Goal: Information Seeking & Learning: Check status

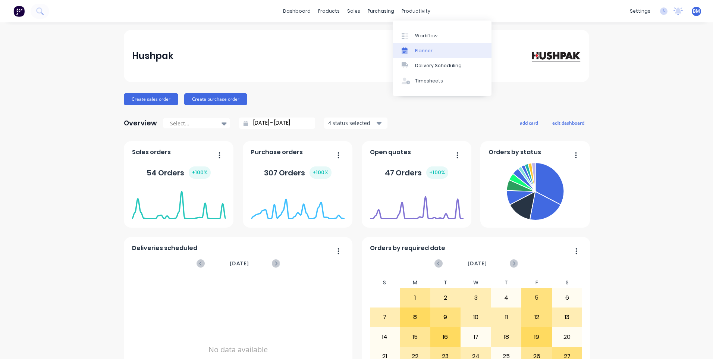
click at [404, 49] on icon at bounding box center [405, 50] width 6 height 6
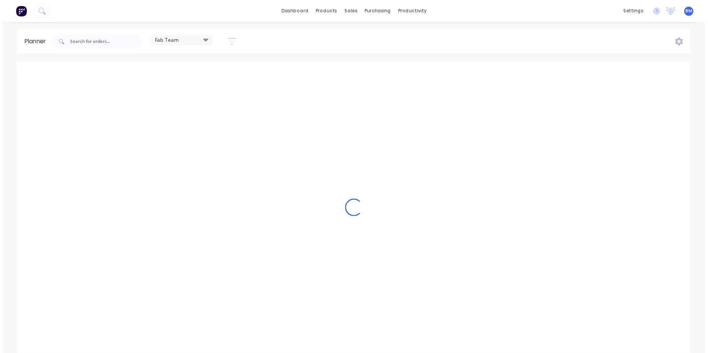
scroll to position [0, 358]
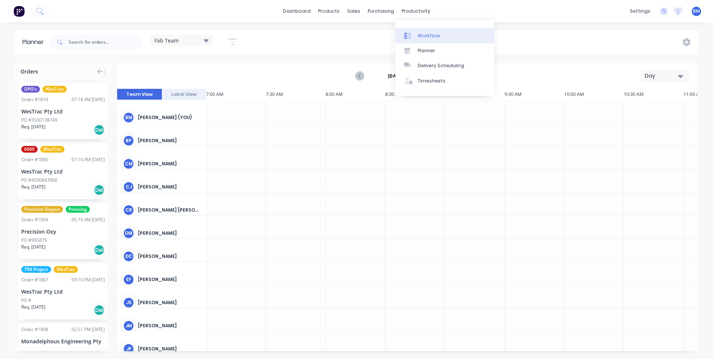
click at [411, 36] on div at bounding box center [409, 35] width 11 height 7
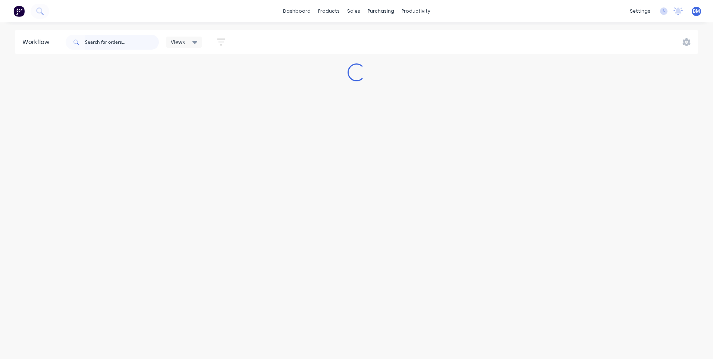
click at [115, 45] on input "text" at bounding box center [122, 42] width 74 height 15
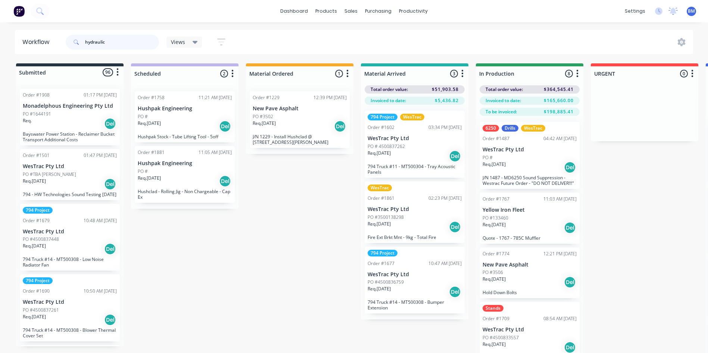
type input "hydraulic"
click at [63, 124] on div "Req. Del" at bounding box center [70, 123] width 94 height 13
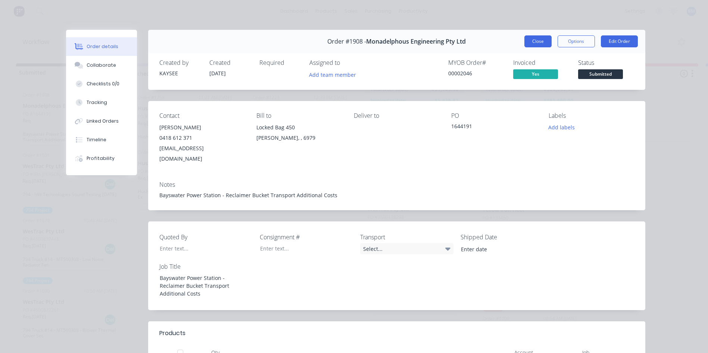
click at [527, 44] on button "Close" at bounding box center [537, 41] width 27 height 12
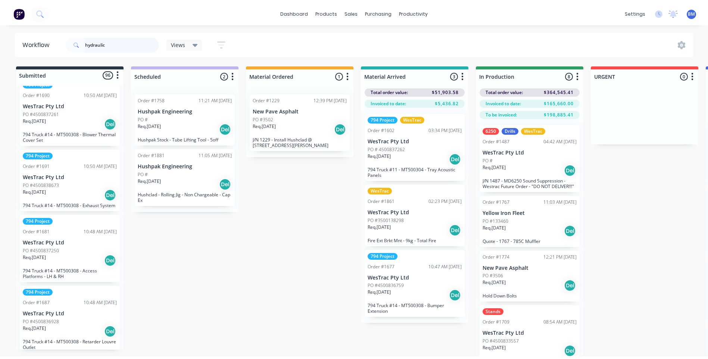
scroll to position [298, 0]
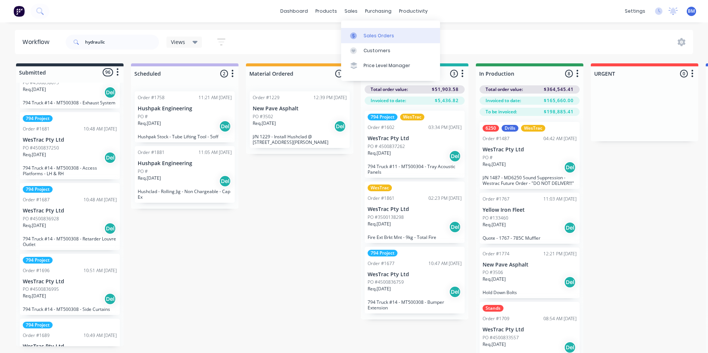
click at [360, 33] on div at bounding box center [355, 35] width 11 height 7
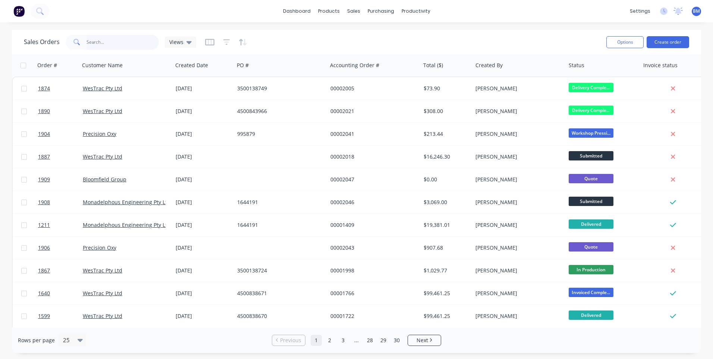
click at [87, 43] on input "text" at bounding box center [123, 42] width 73 height 15
type input "hydraulic"
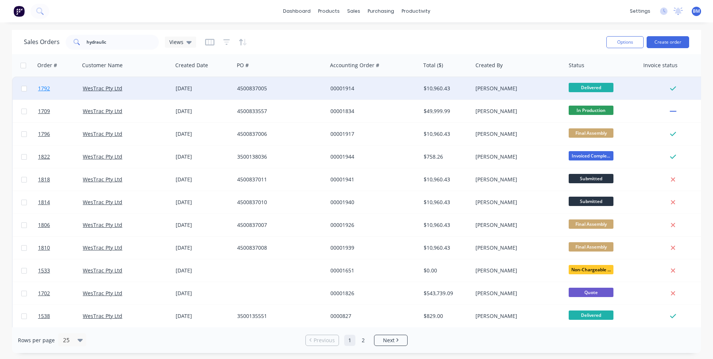
click at [49, 90] on span "1792" at bounding box center [44, 88] width 12 height 7
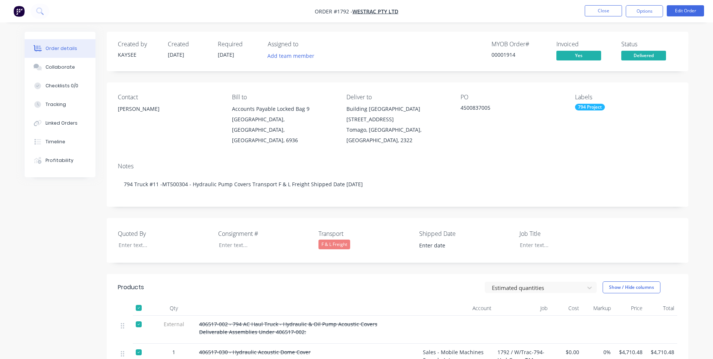
type input "[DATE]"
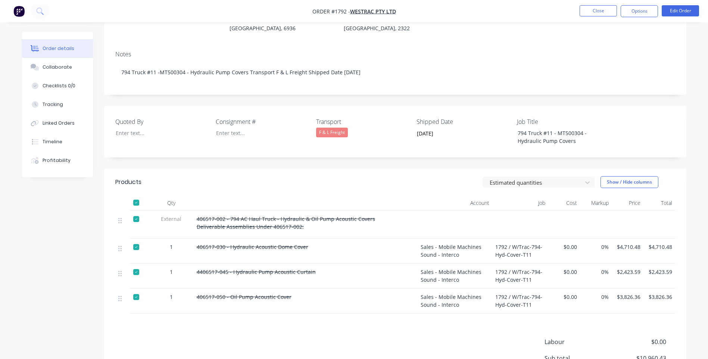
scroll to position [75, 0]
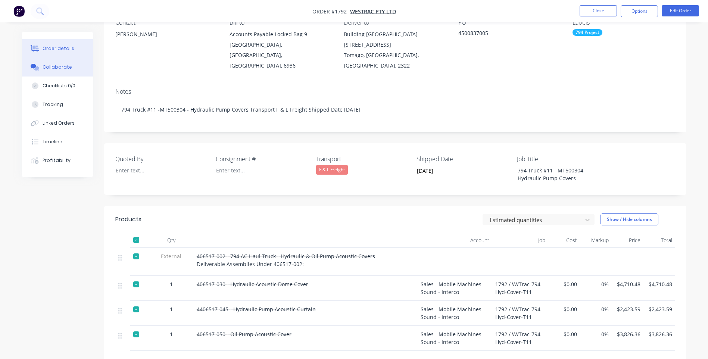
click at [54, 69] on div "Collaborate" at bounding box center [57, 67] width 29 height 7
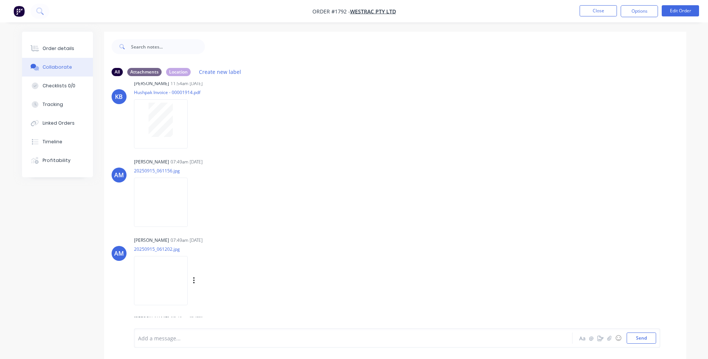
scroll to position [112, 0]
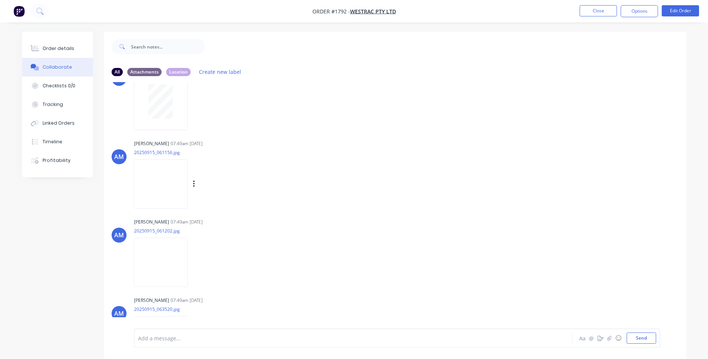
click at [166, 194] on img at bounding box center [161, 183] width 54 height 49
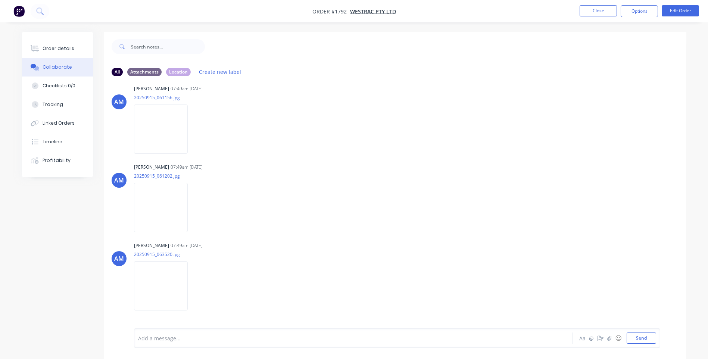
scroll to position [186, 0]
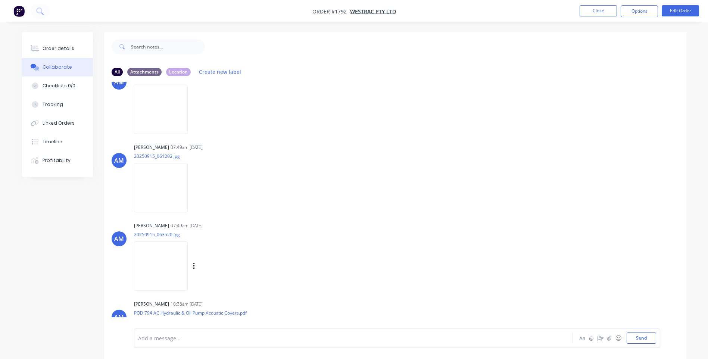
click at [156, 269] on img at bounding box center [161, 265] width 54 height 49
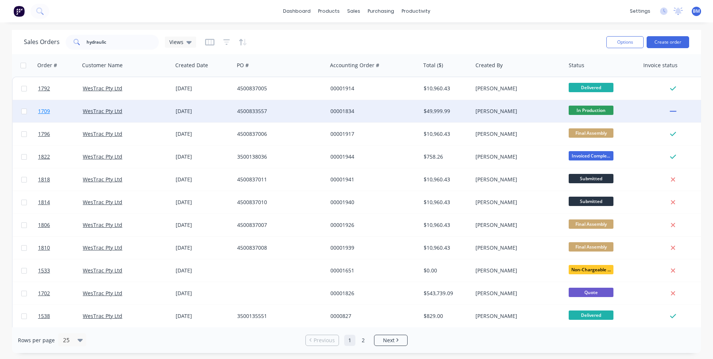
click at [41, 113] on span "1709" at bounding box center [44, 110] width 12 height 7
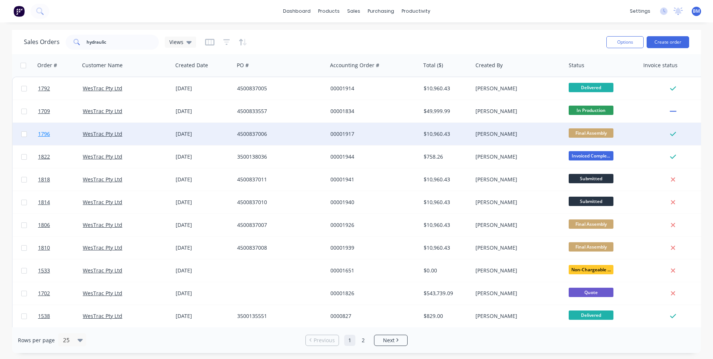
click at [40, 131] on span "1796" at bounding box center [44, 133] width 12 height 7
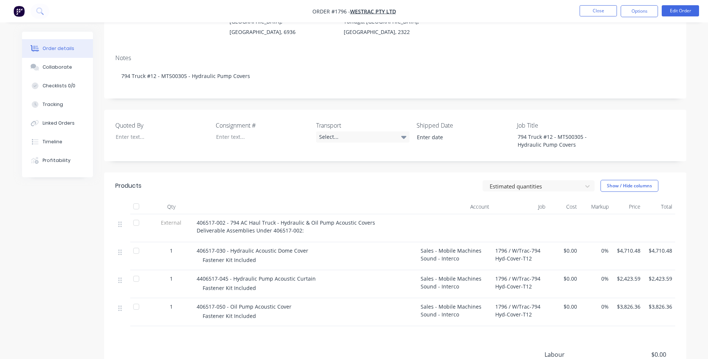
scroll to position [149, 0]
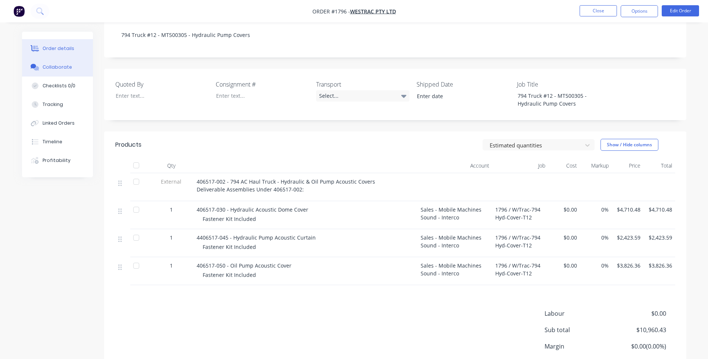
click at [53, 69] on div "Collaborate" at bounding box center [57, 67] width 29 height 7
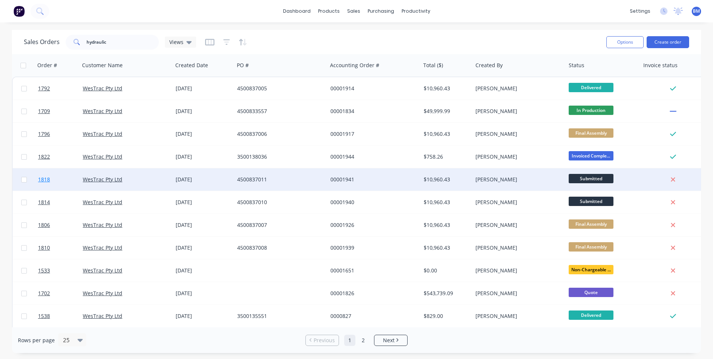
click at [44, 179] on span "1818" at bounding box center [44, 179] width 12 height 7
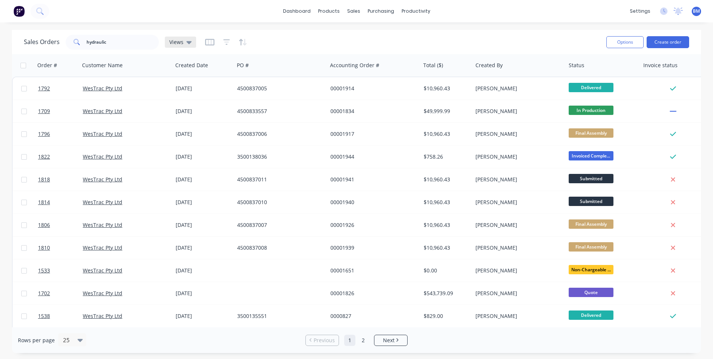
click at [181, 40] on span "Views" at bounding box center [176, 42] width 14 height 8
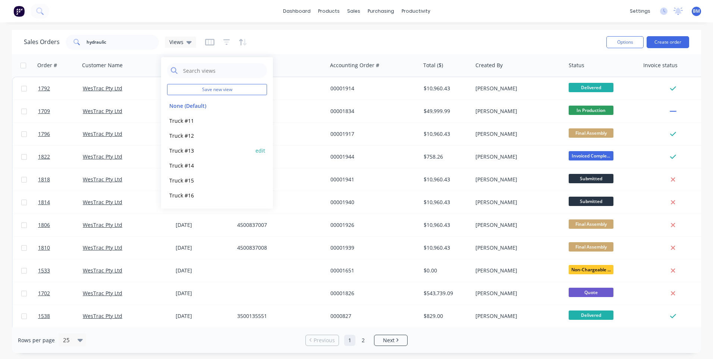
click at [186, 148] on button "Truck #13" at bounding box center [209, 150] width 85 height 9
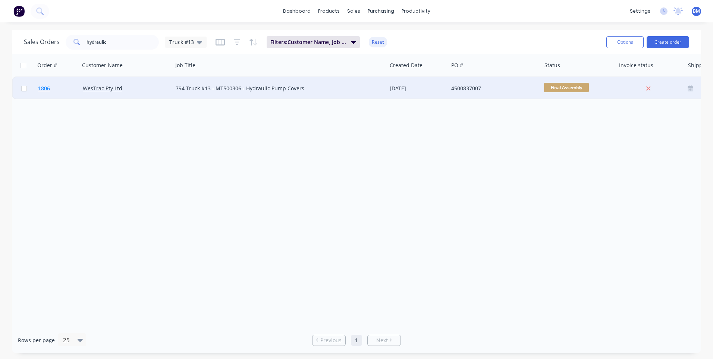
click at [44, 88] on span "1806" at bounding box center [44, 88] width 12 height 7
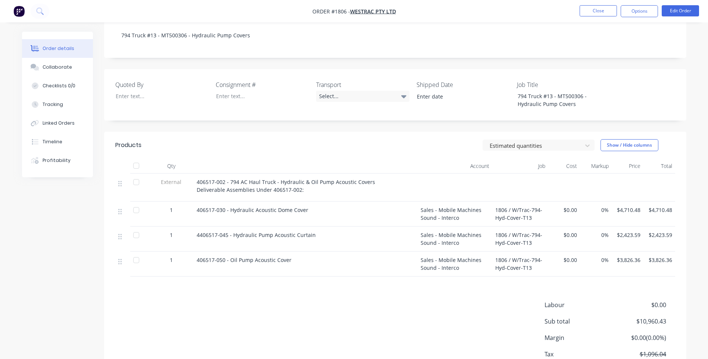
scroll to position [149, 0]
click at [59, 73] on button "Collaborate" at bounding box center [57, 67] width 71 height 19
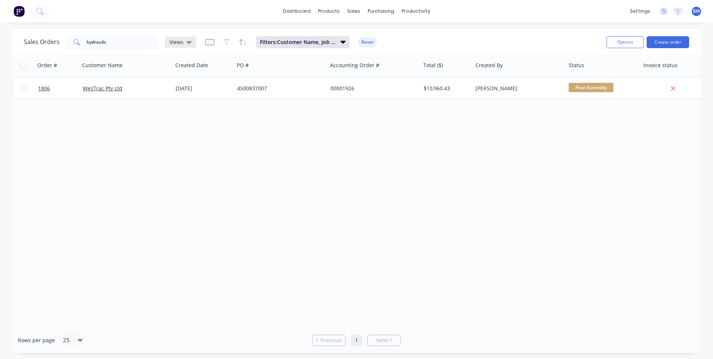
click at [187, 43] on icon at bounding box center [188, 42] width 5 height 8
click at [187, 131] on button "Truck #12" at bounding box center [209, 135] width 85 height 9
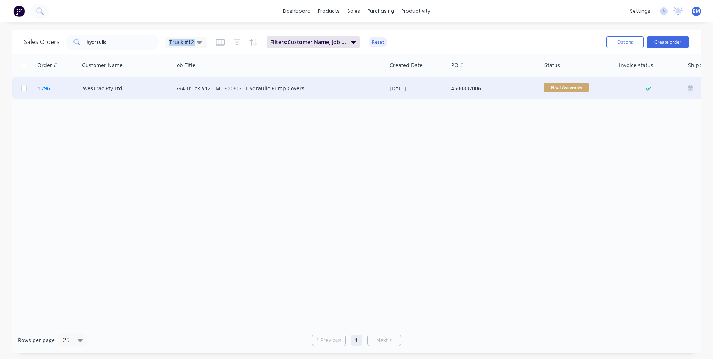
click at [47, 88] on span "1796" at bounding box center [44, 88] width 12 height 7
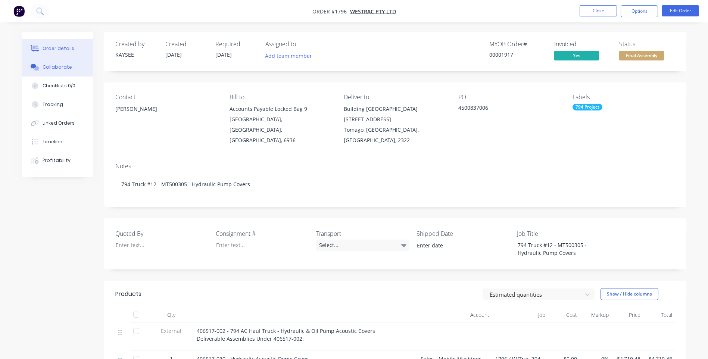
click at [57, 70] on div "Collaborate" at bounding box center [57, 67] width 29 height 7
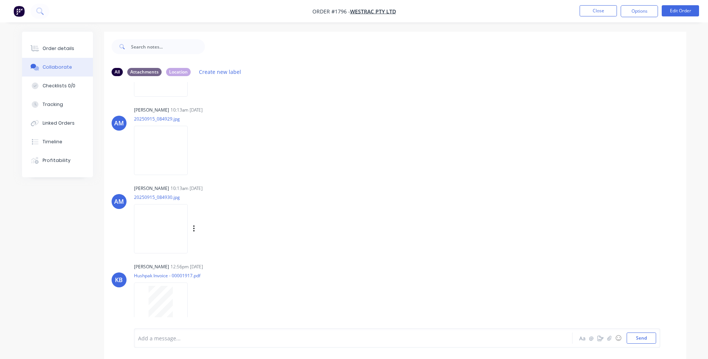
scroll to position [231, 0]
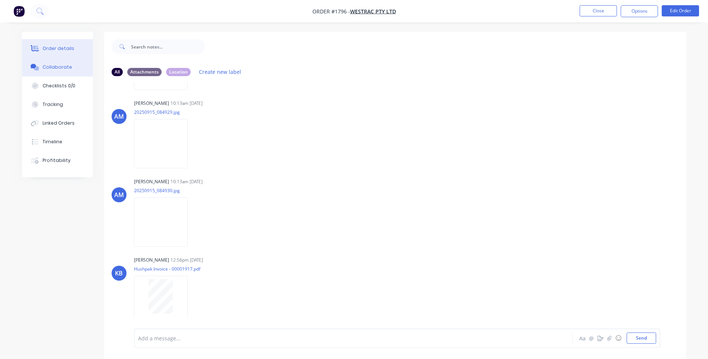
click at [58, 45] on button "Order details" at bounding box center [57, 48] width 71 height 19
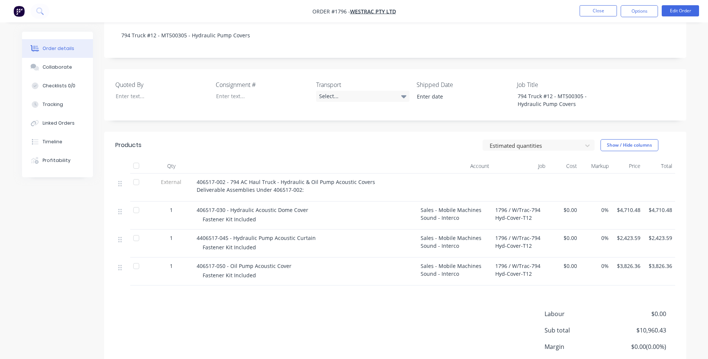
scroll to position [149, 0]
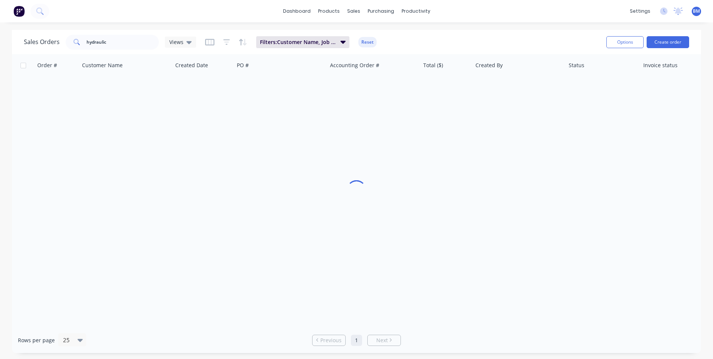
click at [197, 47] on div "Sales Orders hydraulic Views Filters: Customer Name, Job Title Reset" at bounding box center [312, 42] width 577 height 18
click at [189, 47] on div "Views" at bounding box center [180, 42] width 31 height 11
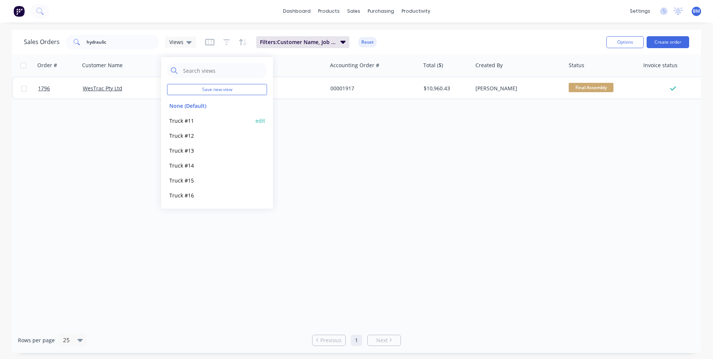
click at [187, 121] on button "Truck #11" at bounding box center [209, 120] width 85 height 9
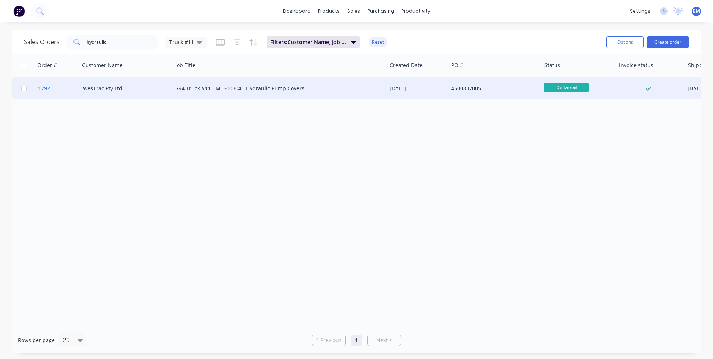
click at [50, 95] on link "1792" at bounding box center [60, 88] width 45 height 22
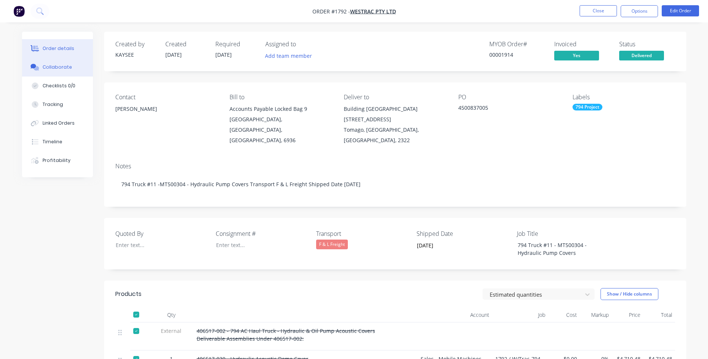
click at [63, 69] on div "Collaborate" at bounding box center [57, 67] width 29 height 7
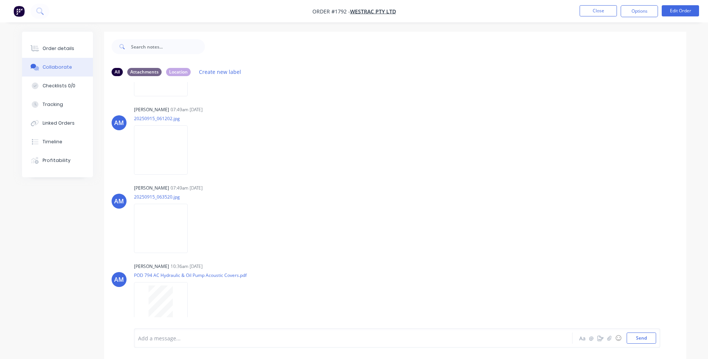
scroll to position [231, 0]
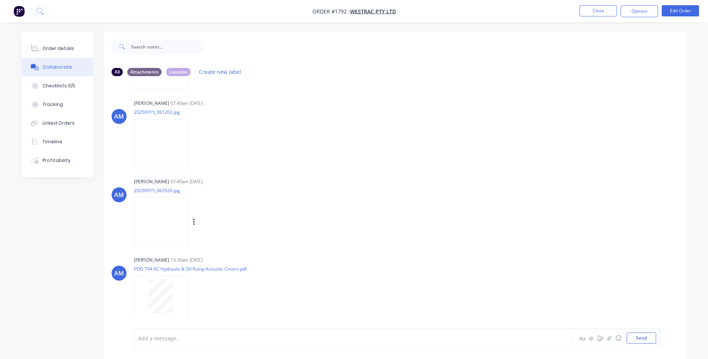
click at [163, 215] on img at bounding box center [161, 221] width 54 height 49
click at [144, 297] on div at bounding box center [160, 296] width 47 height 34
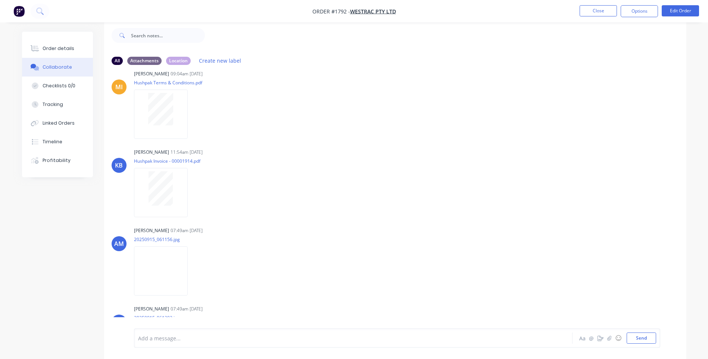
scroll to position [7, 0]
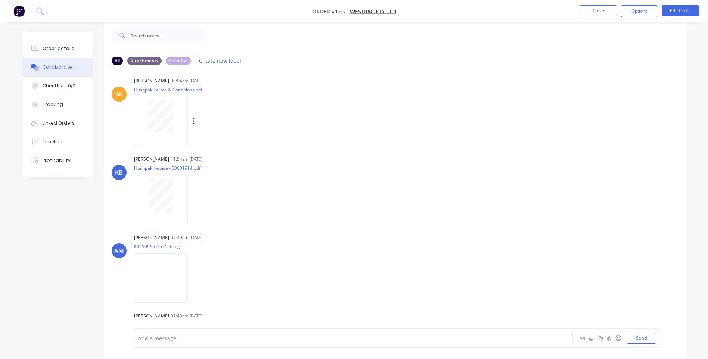
click at [374, 139] on div "MI [PERSON_NAME] 09:04am [DATE] Hushpak Terms & Conditions.pdf Labels Download" at bounding box center [395, 108] width 582 height 67
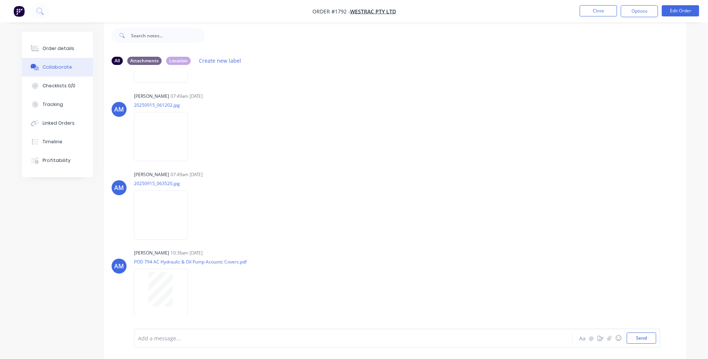
scroll to position [231, 0]
click at [245, 226] on div "Labels Download" at bounding box center [202, 211] width 137 height 56
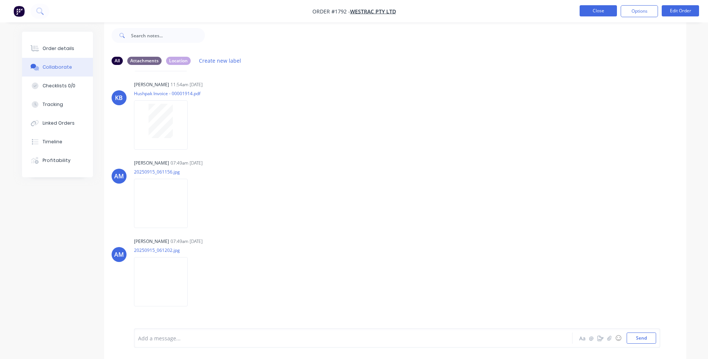
click at [583, 11] on button "Close" at bounding box center [597, 10] width 37 height 11
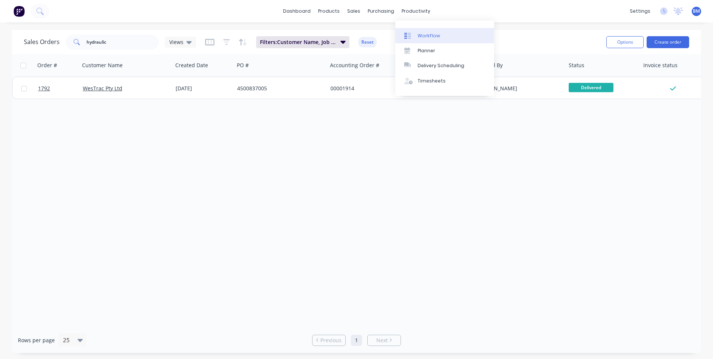
click at [416, 34] on link "Workflow" at bounding box center [444, 35] width 99 height 15
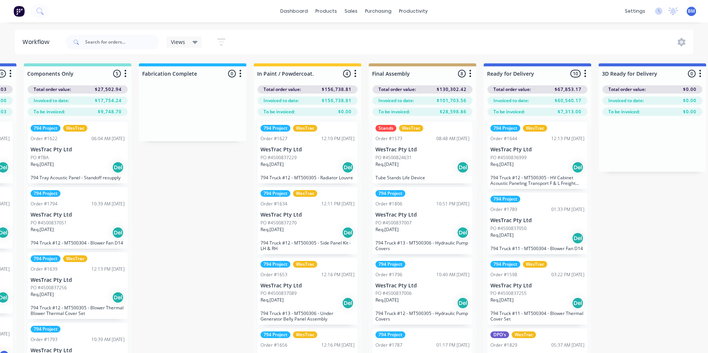
scroll to position [0, 916]
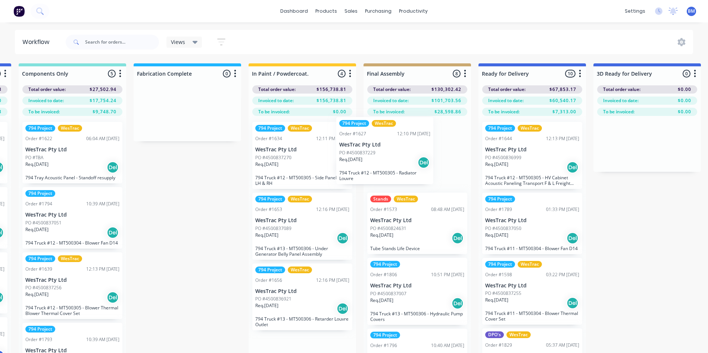
drag, startPoint x: 389, startPoint y: 164, endPoint x: 437, endPoint y: 157, distance: 48.2
click at [433, 158] on div "Submitted 96 Status colour #273444 hex #273444 Save Cancel Summaries Total orde…" at bounding box center [295, 221] width 2434 height 316
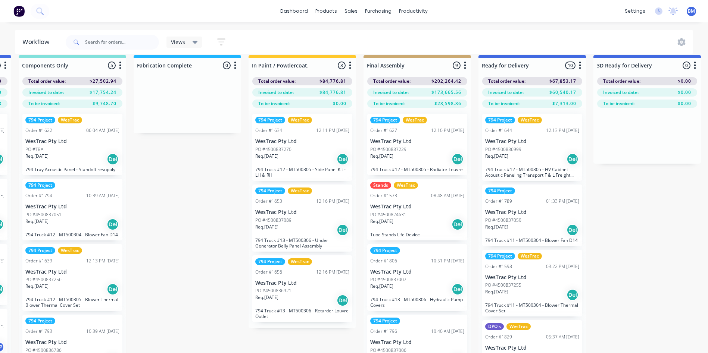
scroll to position [32, 916]
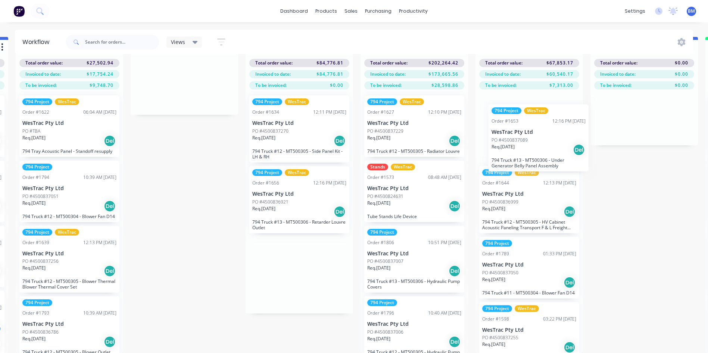
drag, startPoint x: 300, startPoint y: 216, endPoint x: 539, endPoint y: 159, distance: 245.9
click at [539, 159] on div "Submitted 96 Status colour #273444 hex #273444 Save Cancel Summaries Total orde…" at bounding box center [292, 195] width 2434 height 316
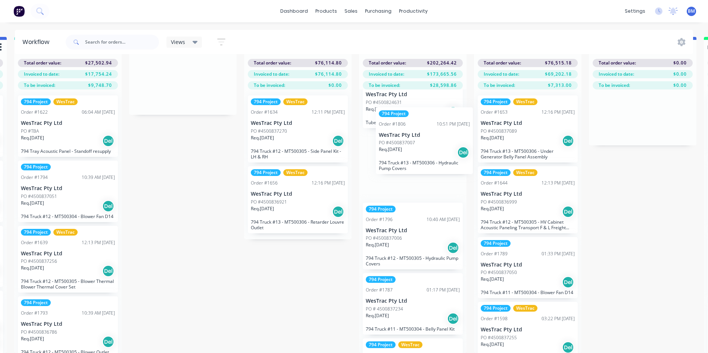
scroll to position [92, 0]
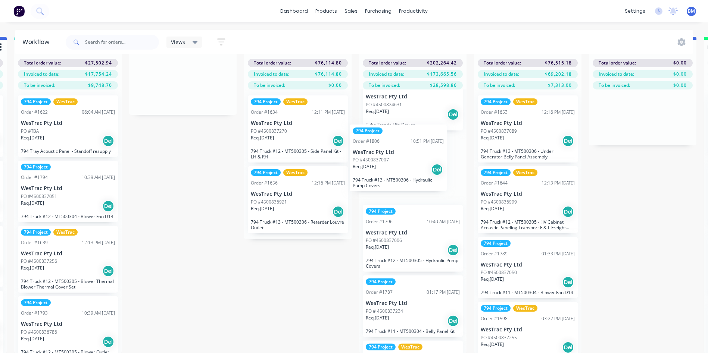
drag, startPoint x: 406, startPoint y: 160, endPoint x: 398, endPoint y: 172, distance: 14.3
click at [398, 172] on div "794 Project WesTrac Order #1627 12:10 PM [DATE] WesTrac Pty Ltd PO #4500837229 …" at bounding box center [412, 222] width 107 height 264
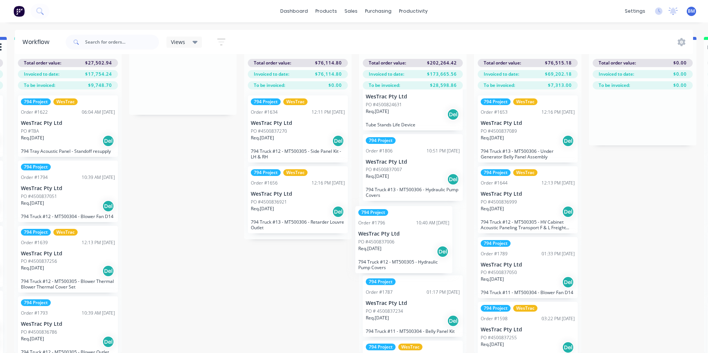
click at [404, 256] on div "794 Project WesTrac Order #1627 12:10 PM [DATE] WesTrac Pty Ltd PO #4500837229 …" at bounding box center [412, 222] width 107 height 264
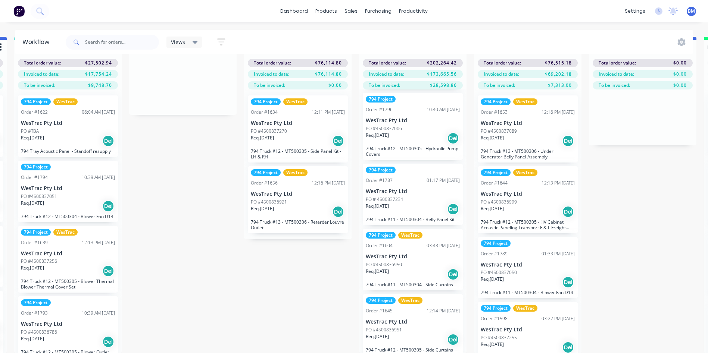
scroll to position [241, 0]
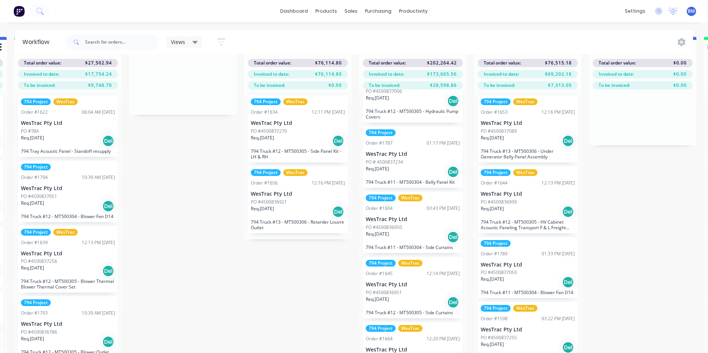
click at [391, 181] on p "794 Truck #11 - MT500304 - Belly Panel Kit" at bounding box center [413, 182] width 94 height 6
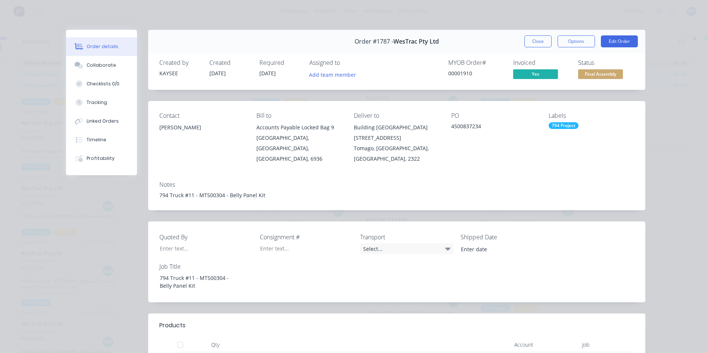
scroll to position [0, 0]
click at [524, 45] on button "Close" at bounding box center [537, 41] width 27 height 12
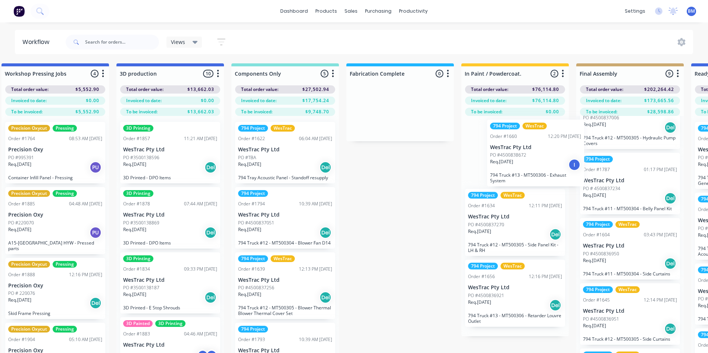
scroll to position [0, 705]
drag, startPoint x: 176, startPoint y: 268, endPoint x: 524, endPoint y: 174, distance: 360.4
click at [524, 174] on div "Submitted 96 Status colour #273444 hex #273444 Save Cancel Summaries Total orde…" at bounding box center [507, 221] width 2434 height 316
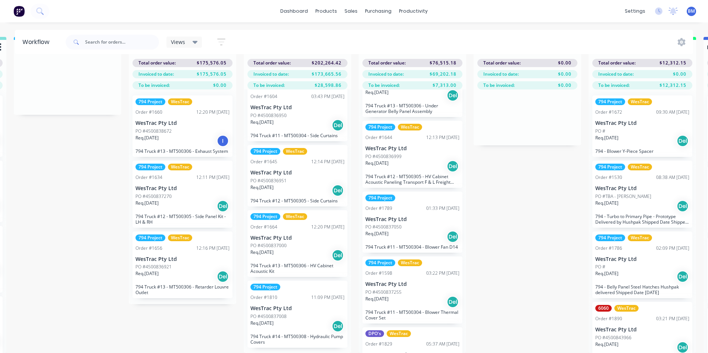
scroll to position [0, 0]
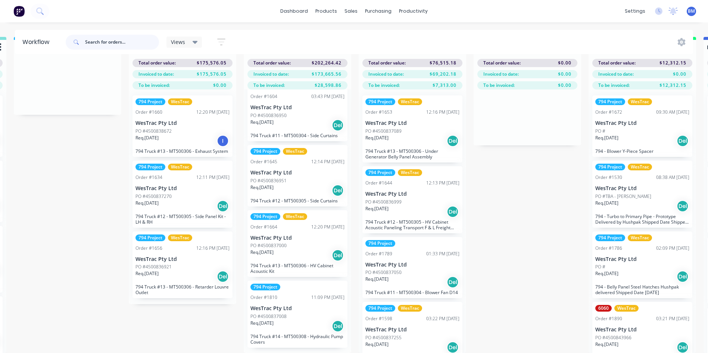
click at [126, 46] on input "text" at bounding box center [122, 42] width 74 height 15
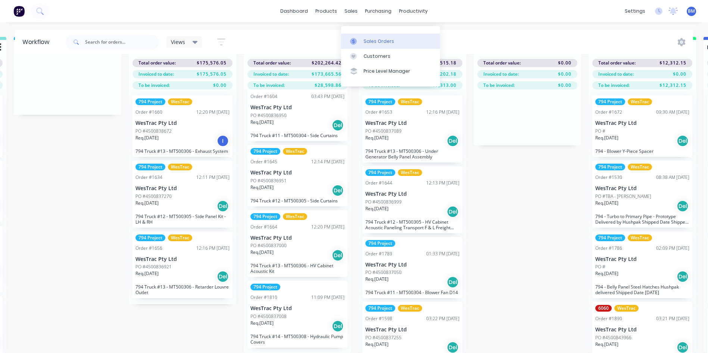
click at [357, 43] on link "Sales Orders" at bounding box center [390, 41] width 99 height 15
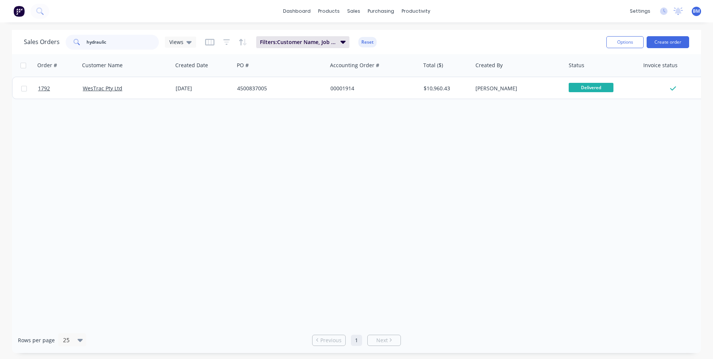
click at [60, 43] on div "Sales Orders hydraulic Views" at bounding box center [110, 42] width 172 height 15
click at [172, 39] on span "Views" at bounding box center [176, 42] width 14 height 8
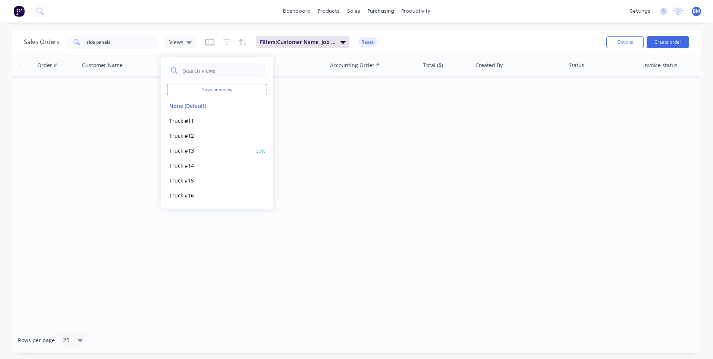
click at [176, 151] on button "Truck #13" at bounding box center [209, 150] width 85 height 9
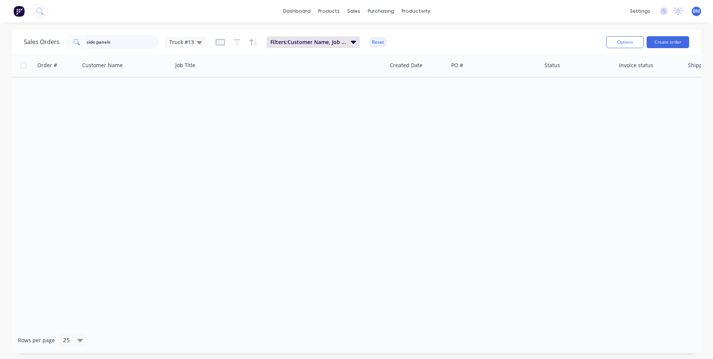
click at [139, 44] on input "side panels" at bounding box center [123, 42] width 73 height 15
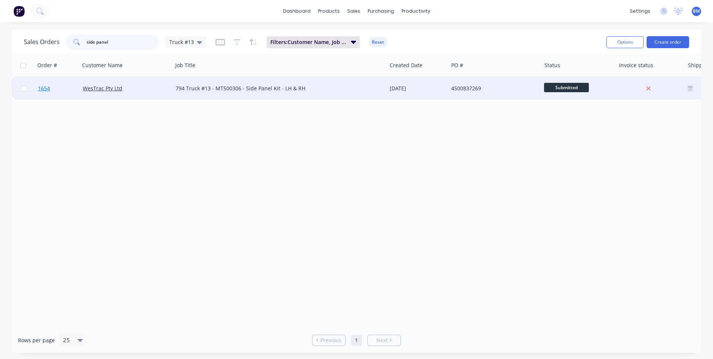
type input "side panel"
click at [41, 88] on span "1654" at bounding box center [44, 88] width 12 height 7
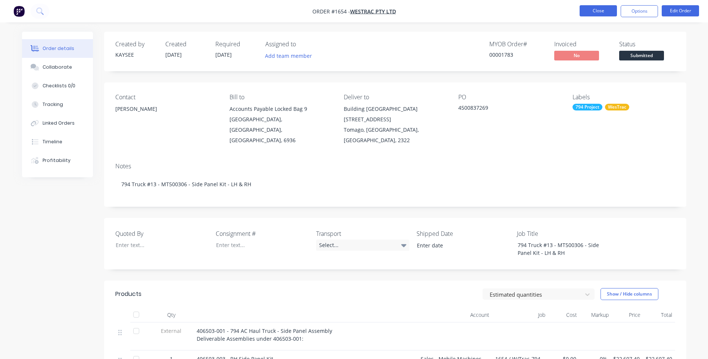
click at [589, 7] on button "Close" at bounding box center [597, 10] width 37 height 11
